Goal: Obtain resource: Download file/media

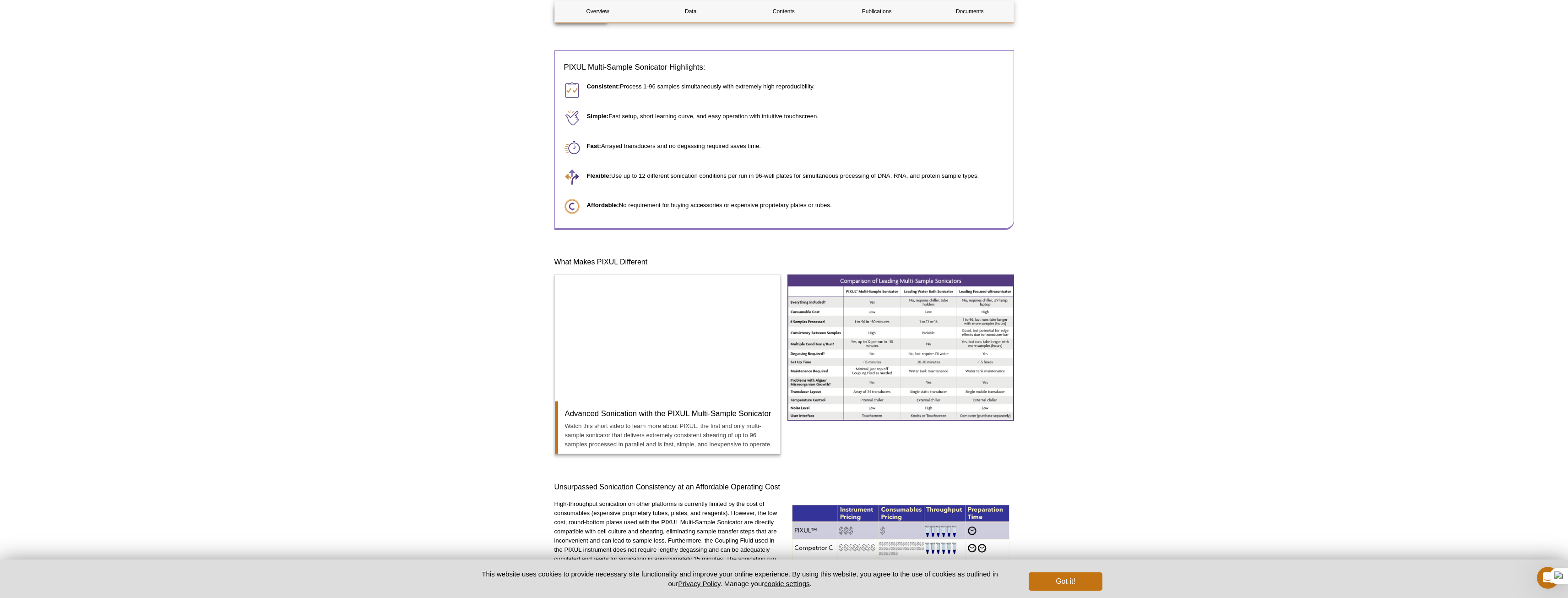
scroll to position [458, 0]
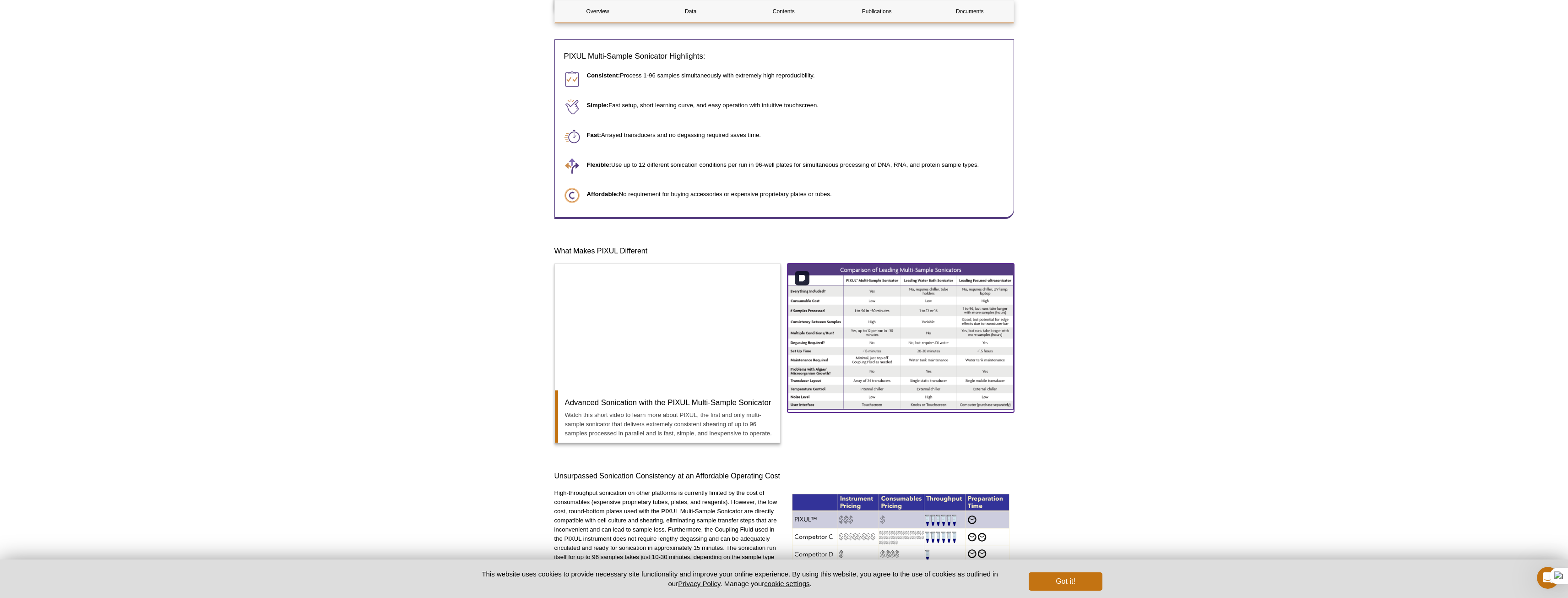
click at [890, 317] on img at bounding box center [901, 336] width 227 height 145
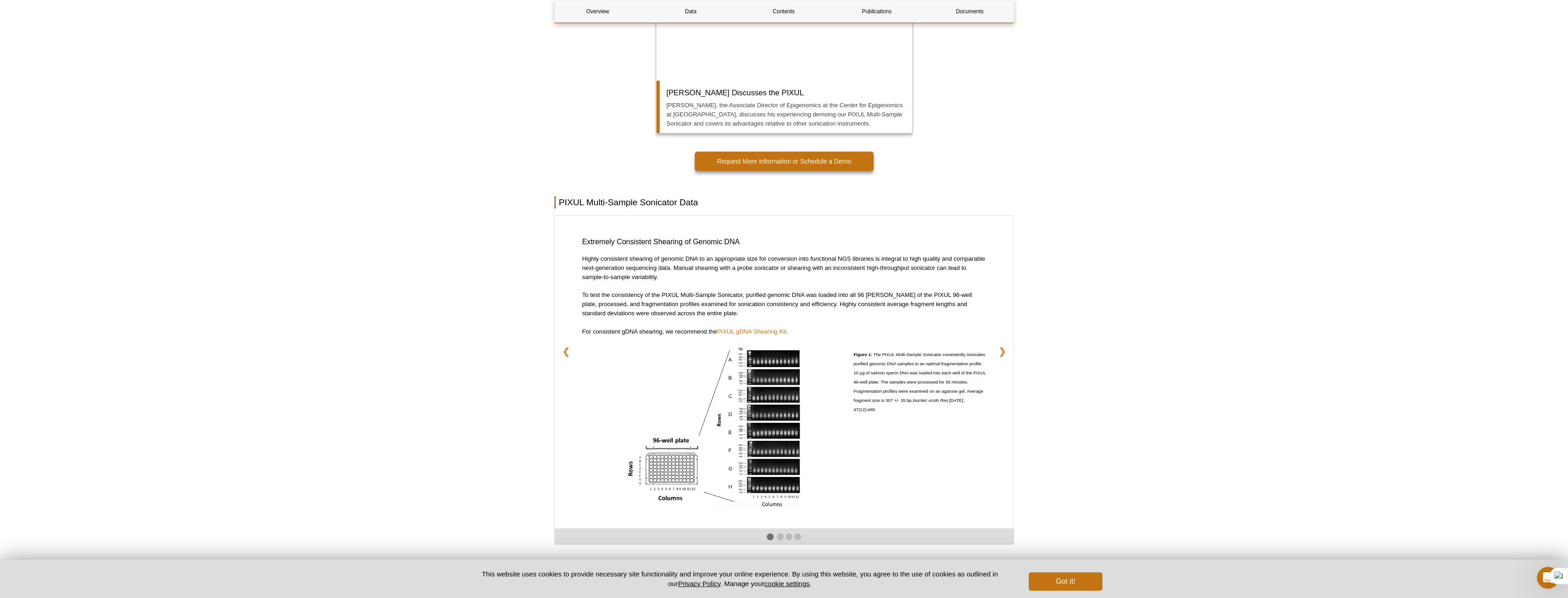
scroll to position [1329, 0]
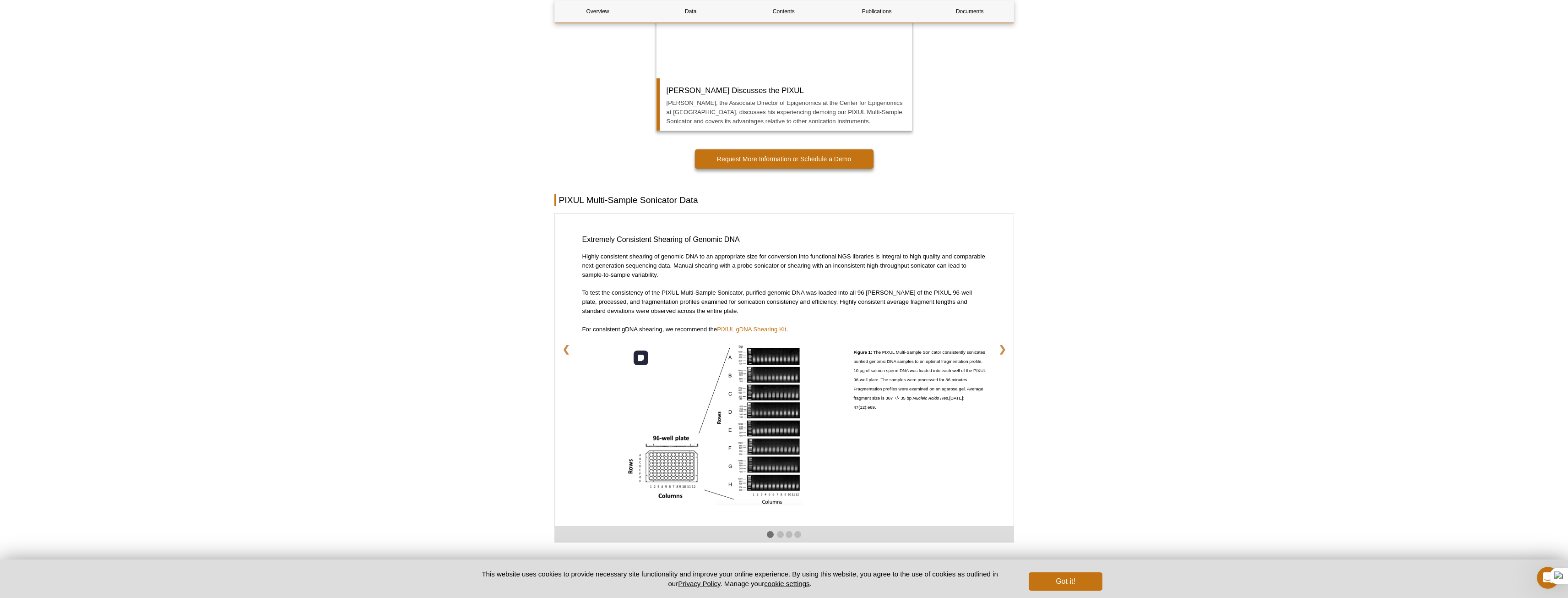
click at [769, 405] on img at bounding box center [714, 423] width 177 height 162
click at [701, 407] on img at bounding box center [714, 423] width 177 height 162
click at [643, 353] on div "AI Tools" at bounding box center [654, 358] width 42 height 14
click at [754, 389] on img at bounding box center [714, 423] width 177 height 162
click at [877, 384] on p "Figure 1: The PIXUL Multi-Sample Sonicator consistently sonicates purified geno…" at bounding box center [920, 380] width 132 height 76
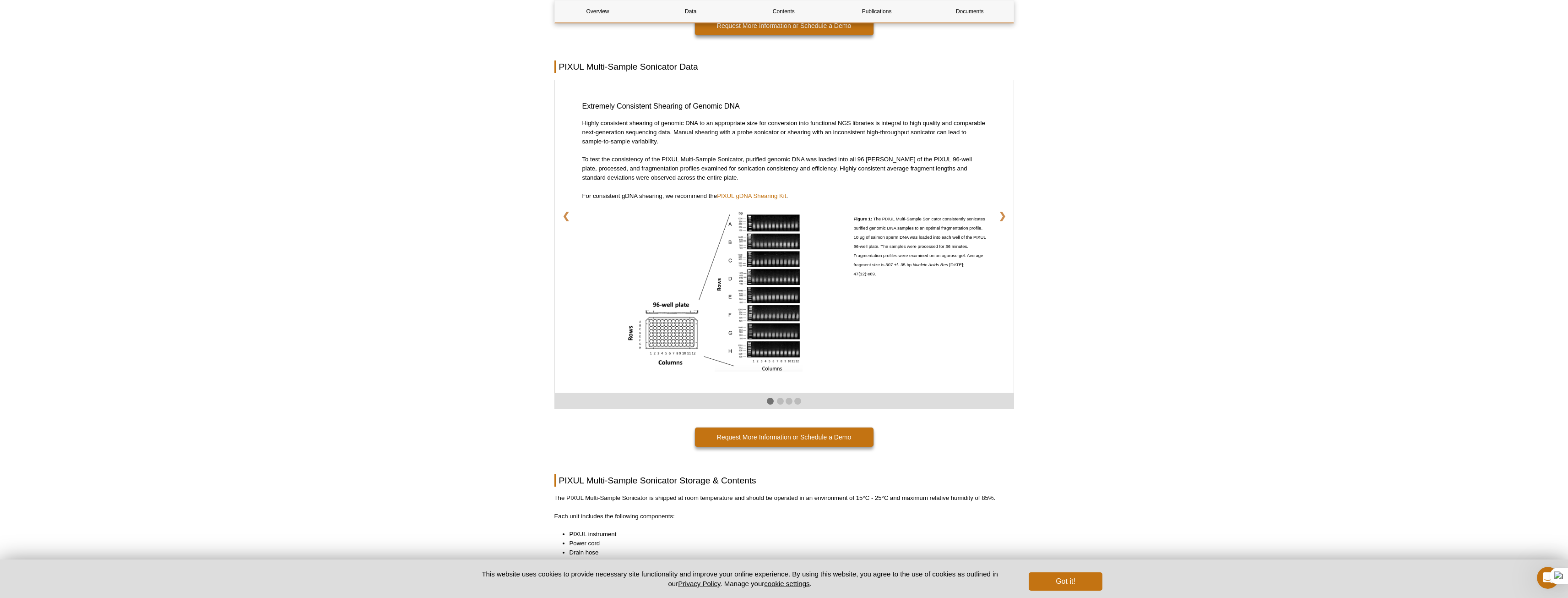
scroll to position [1466, 0]
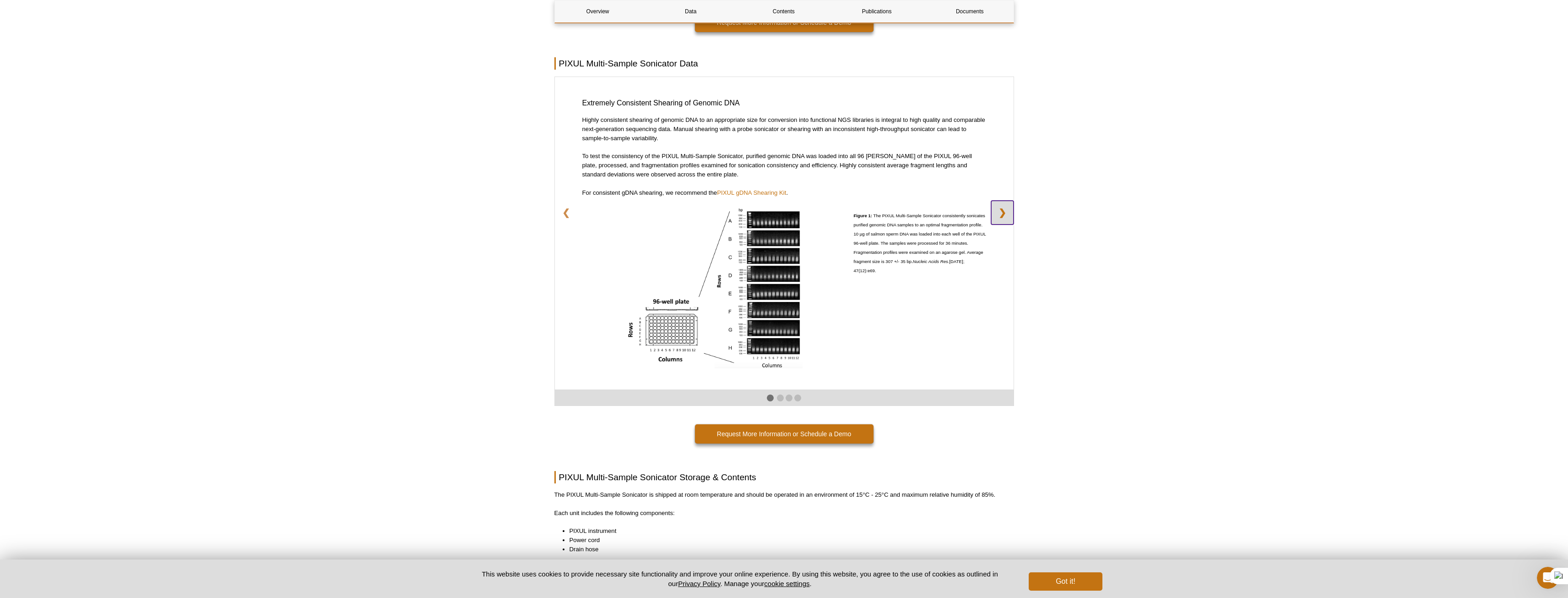
click at [1005, 217] on link "❯" at bounding box center [1002, 212] width 22 height 24
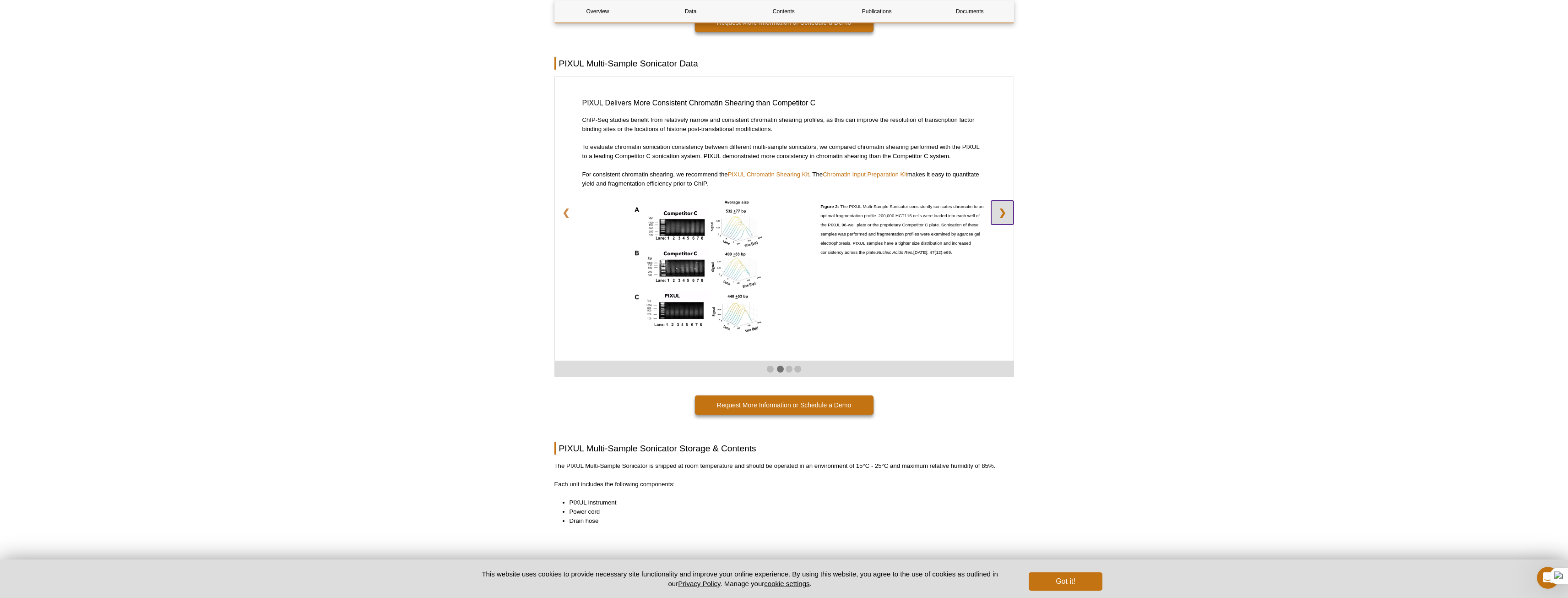
click at [1005, 217] on link "❯" at bounding box center [1002, 212] width 22 height 24
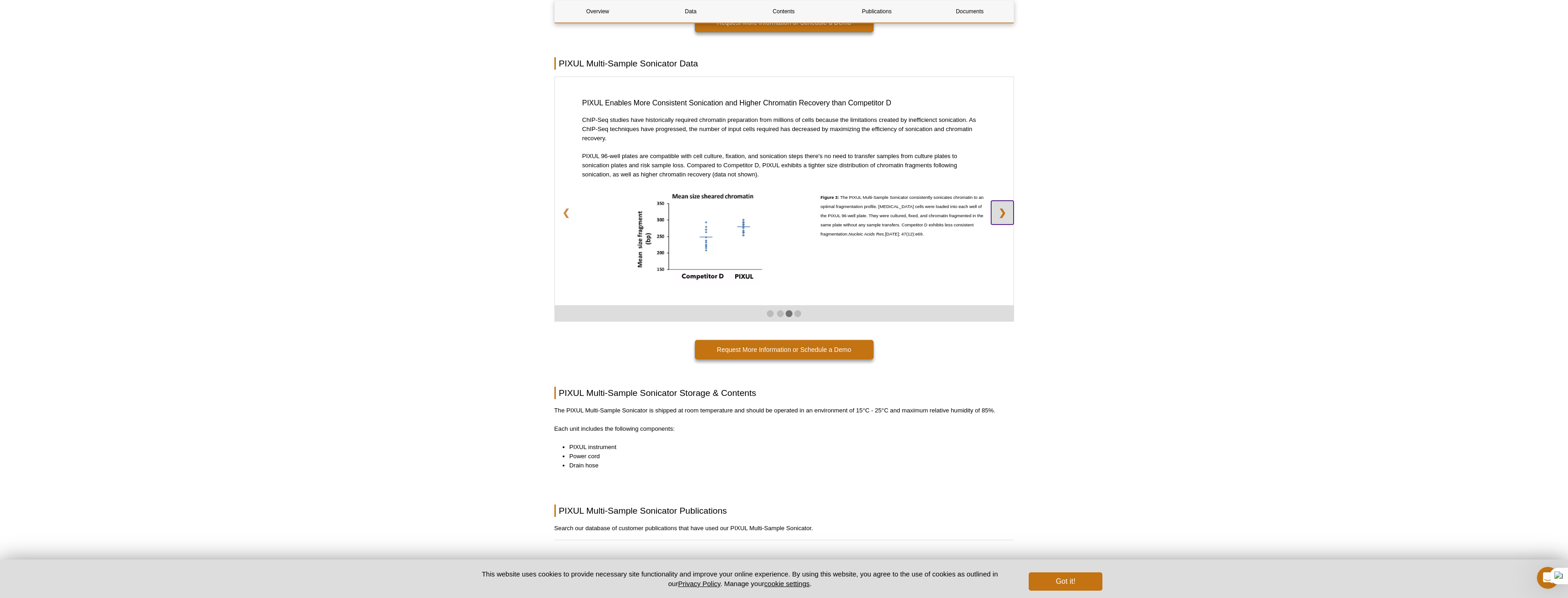
click at [1005, 217] on link "❯" at bounding box center [1002, 212] width 22 height 24
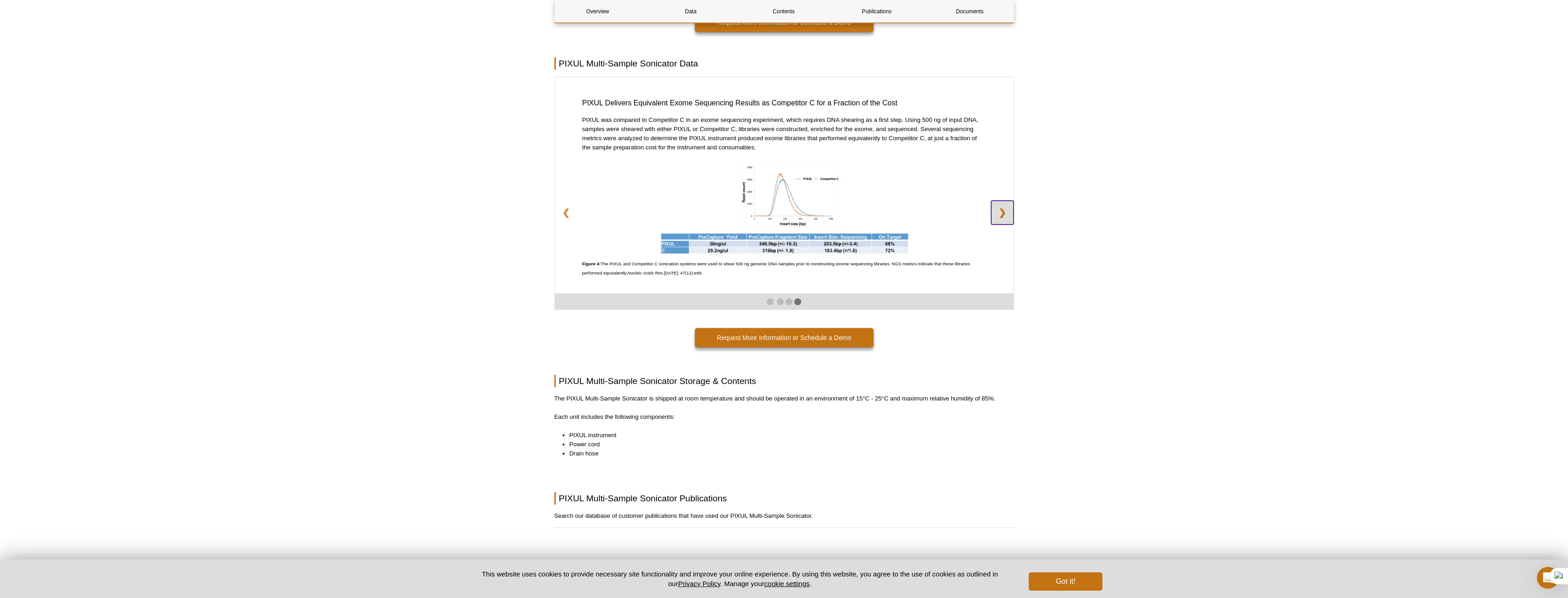
click at [1005, 217] on link "❯" at bounding box center [1002, 212] width 22 height 24
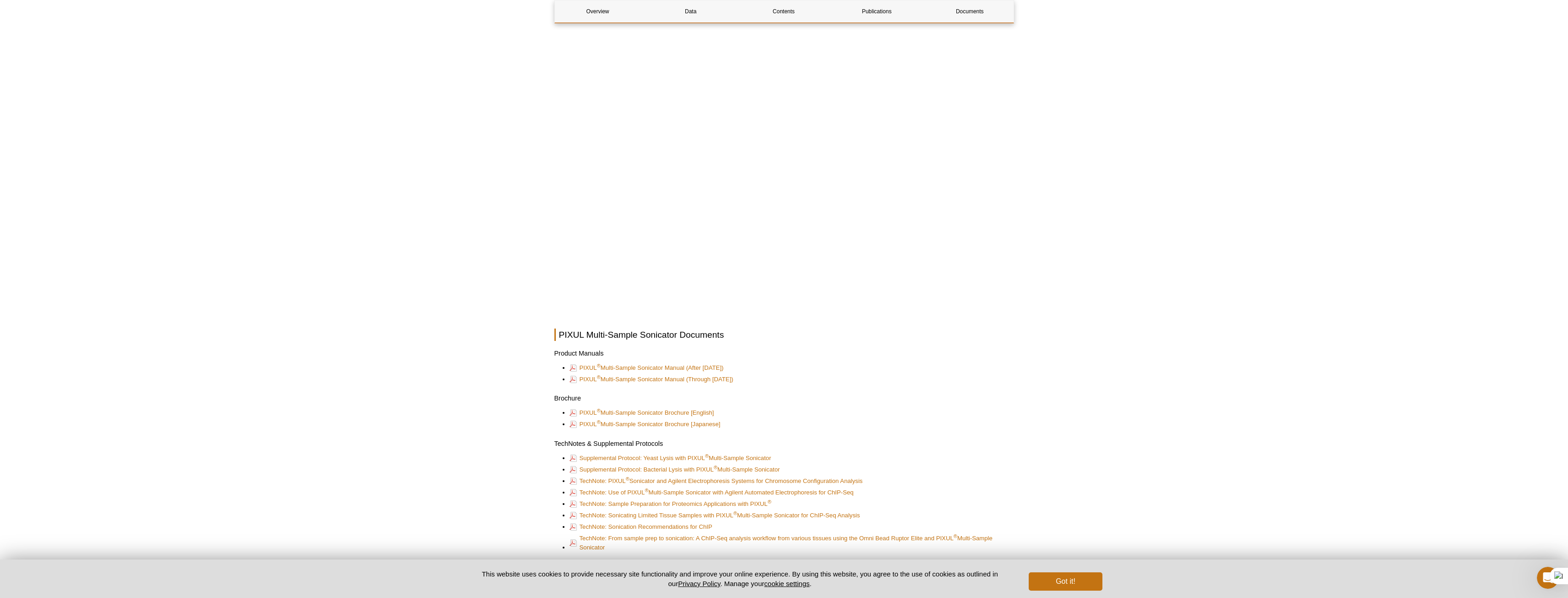
scroll to position [2336, 0]
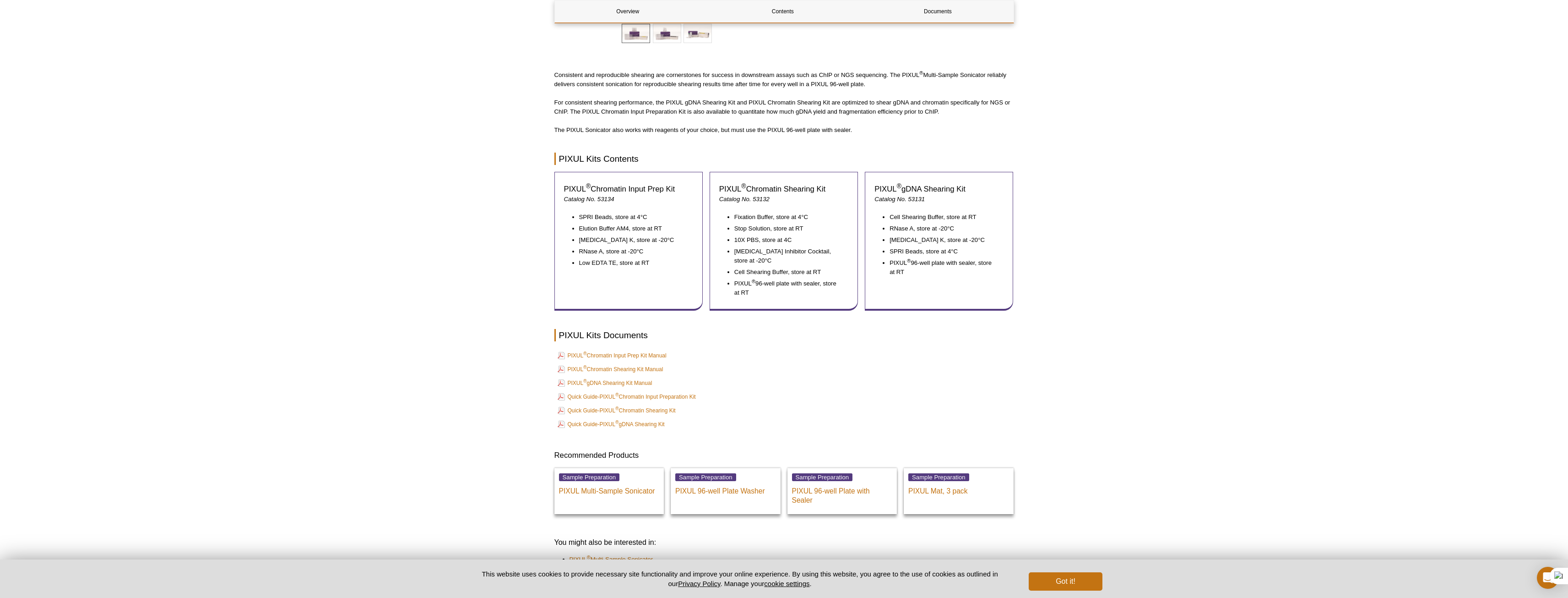
scroll to position [367, 0]
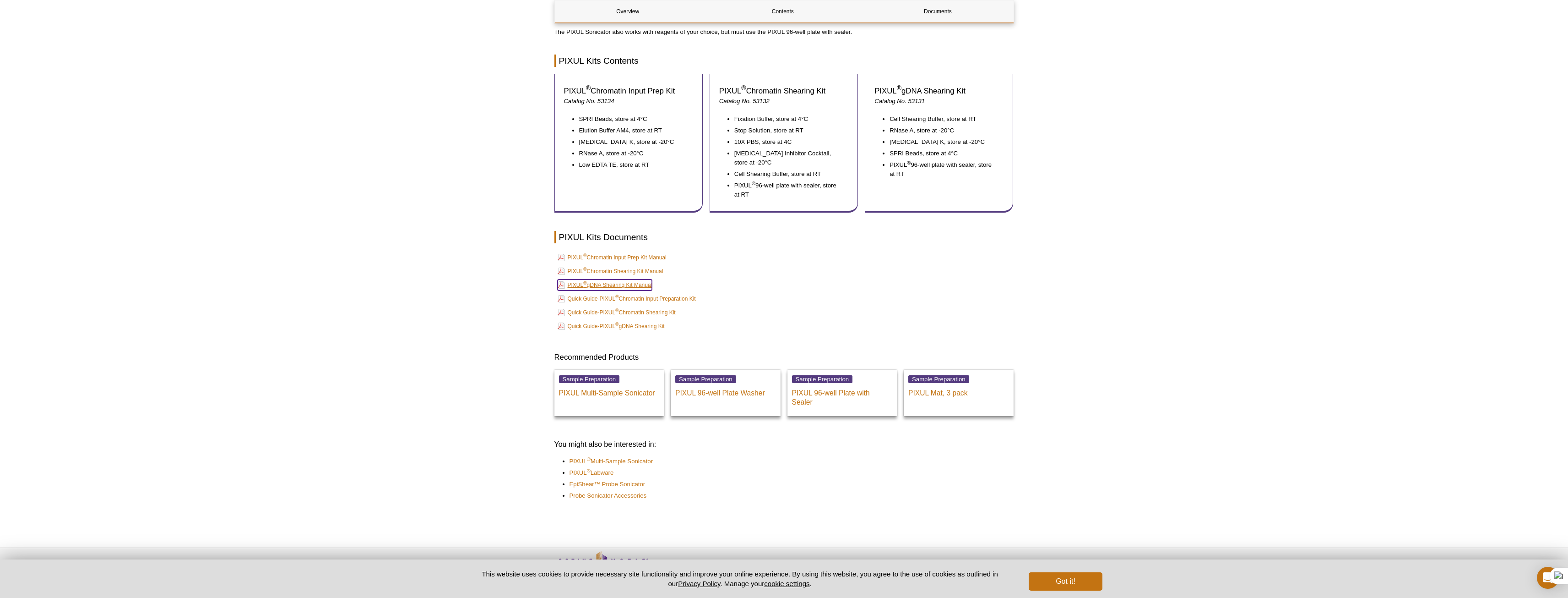
drag, startPoint x: 631, startPoint y: 284, endPoint x: 622, endPoint y: 284, distance: 9.0
click at [622, 284] on link "PIXUL ® gDNA Shearing Kit Manual" at bounding box center [605, 285] width 95 height 11
click at [582, 328] on link "Quick Guide-PIXUL ® gDNA Shearing Kit" at bounding box center [611, 326] width 107 height 11
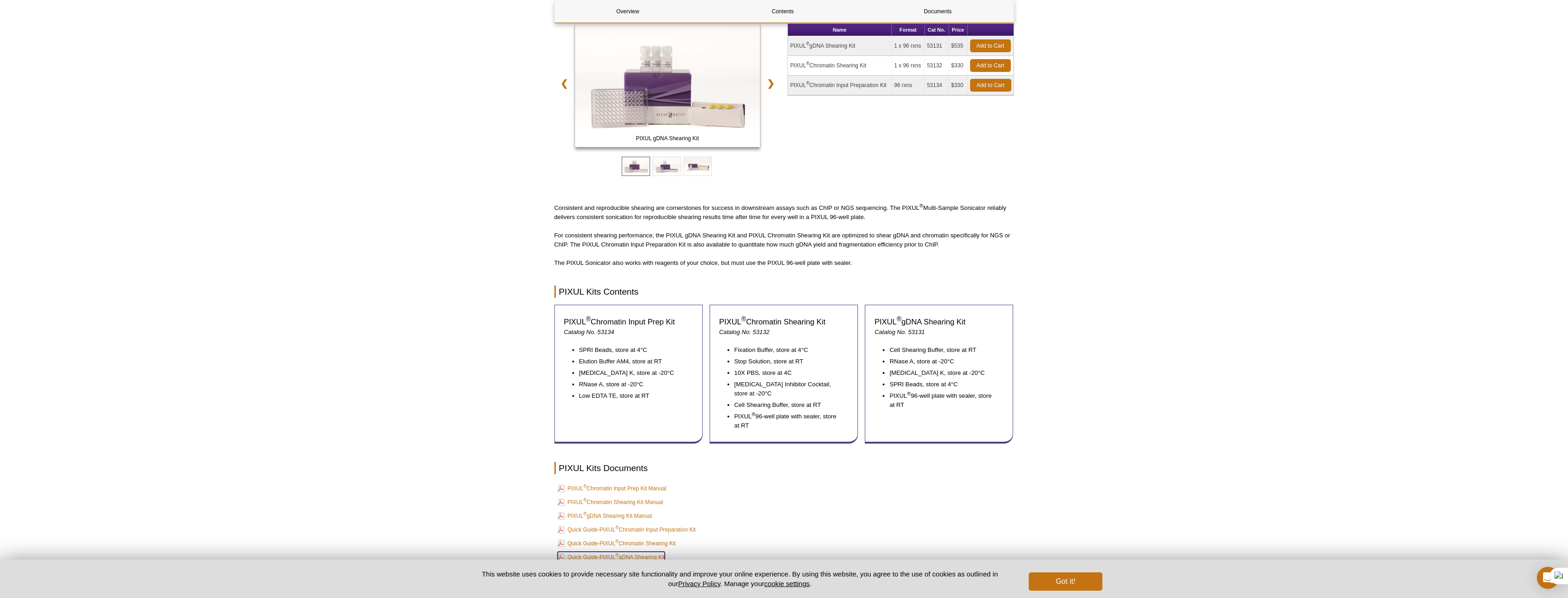
scroll to position [0, 0]
